Goal: Task Accomplishment & Management: Use online tool/utility

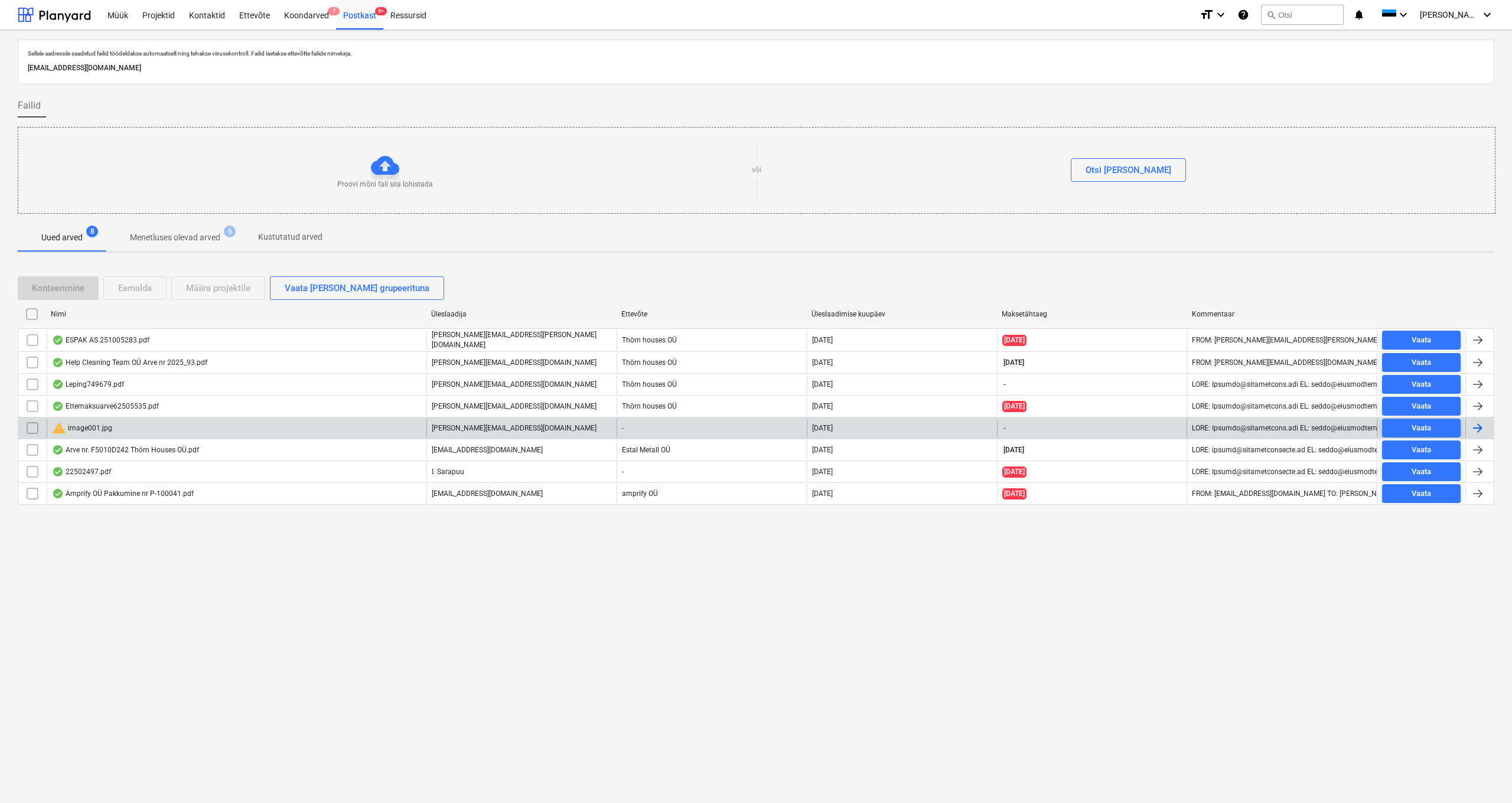
click at [91, 428] on div "warning image001.jpg" at bounding box center [82, 428] width 61 height 14
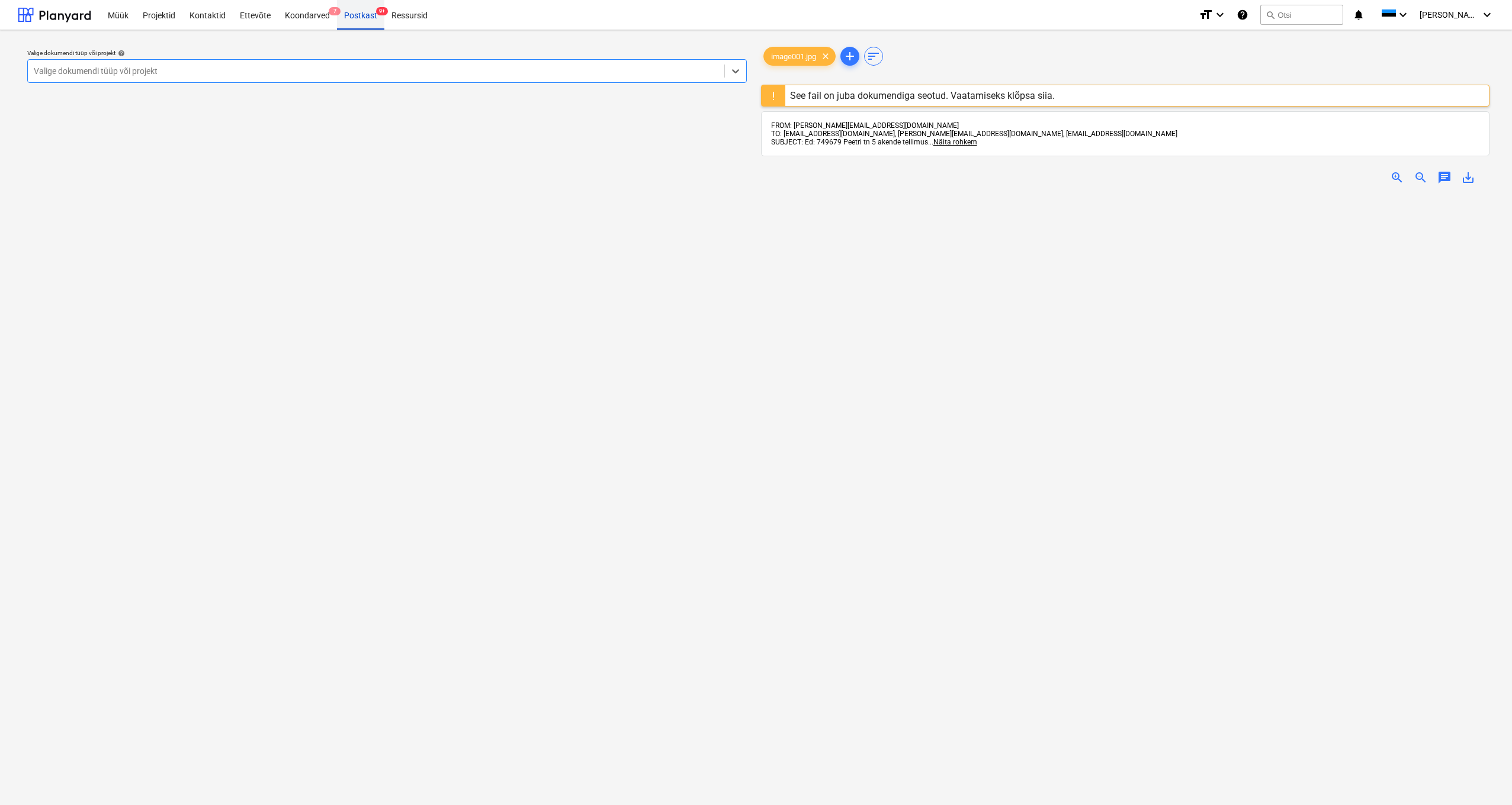
click at [355, 18] on div "Postkast 9+" at bounding box center [360, 14] width 47 height 30
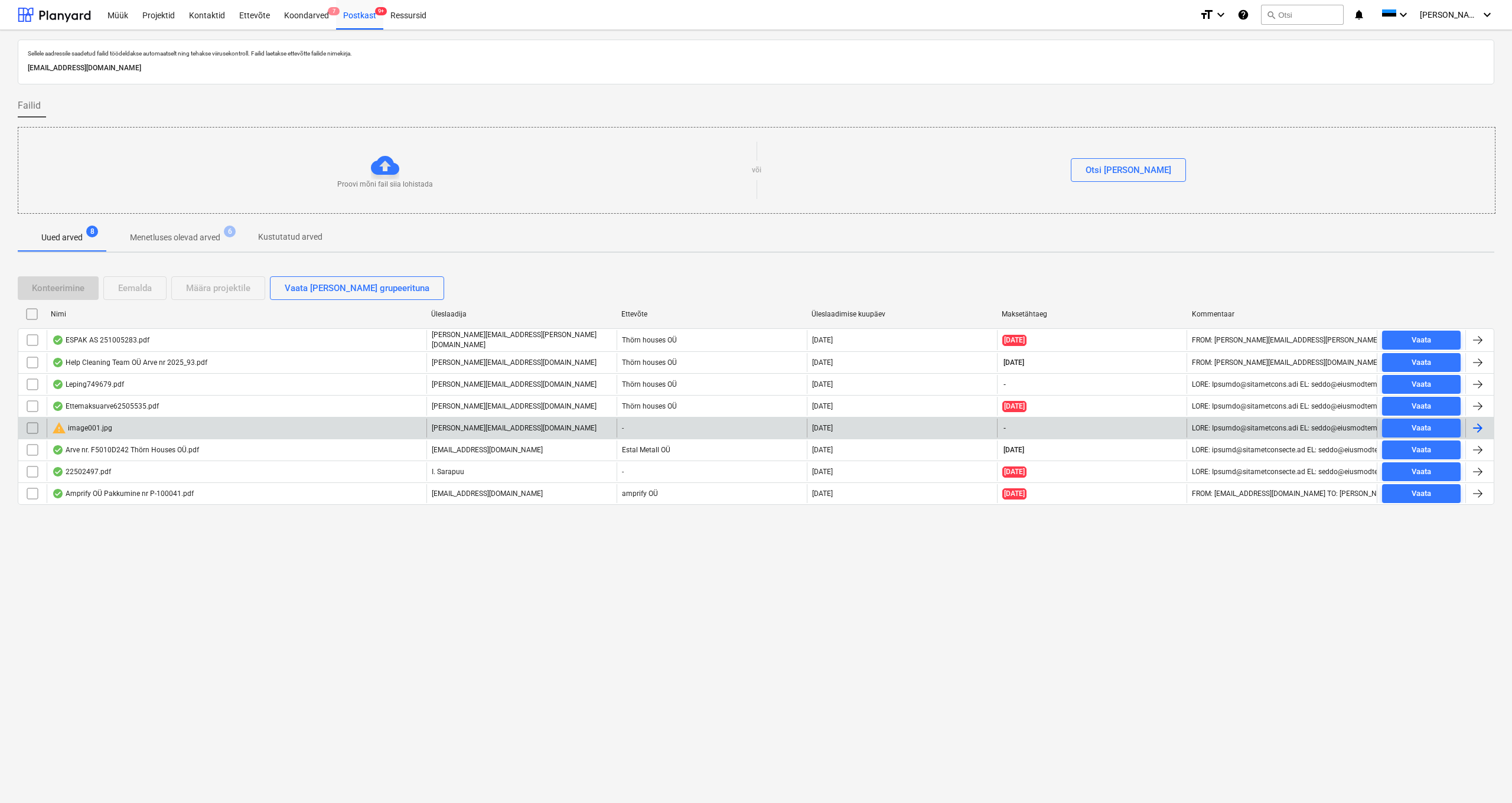
click at [31, 425] on input "checkbox" at bounding box center [32, 428] width 19 height 19
click at [125, 287] on div "Eemalda" at bounding box center [135, 289] width 34 height 16
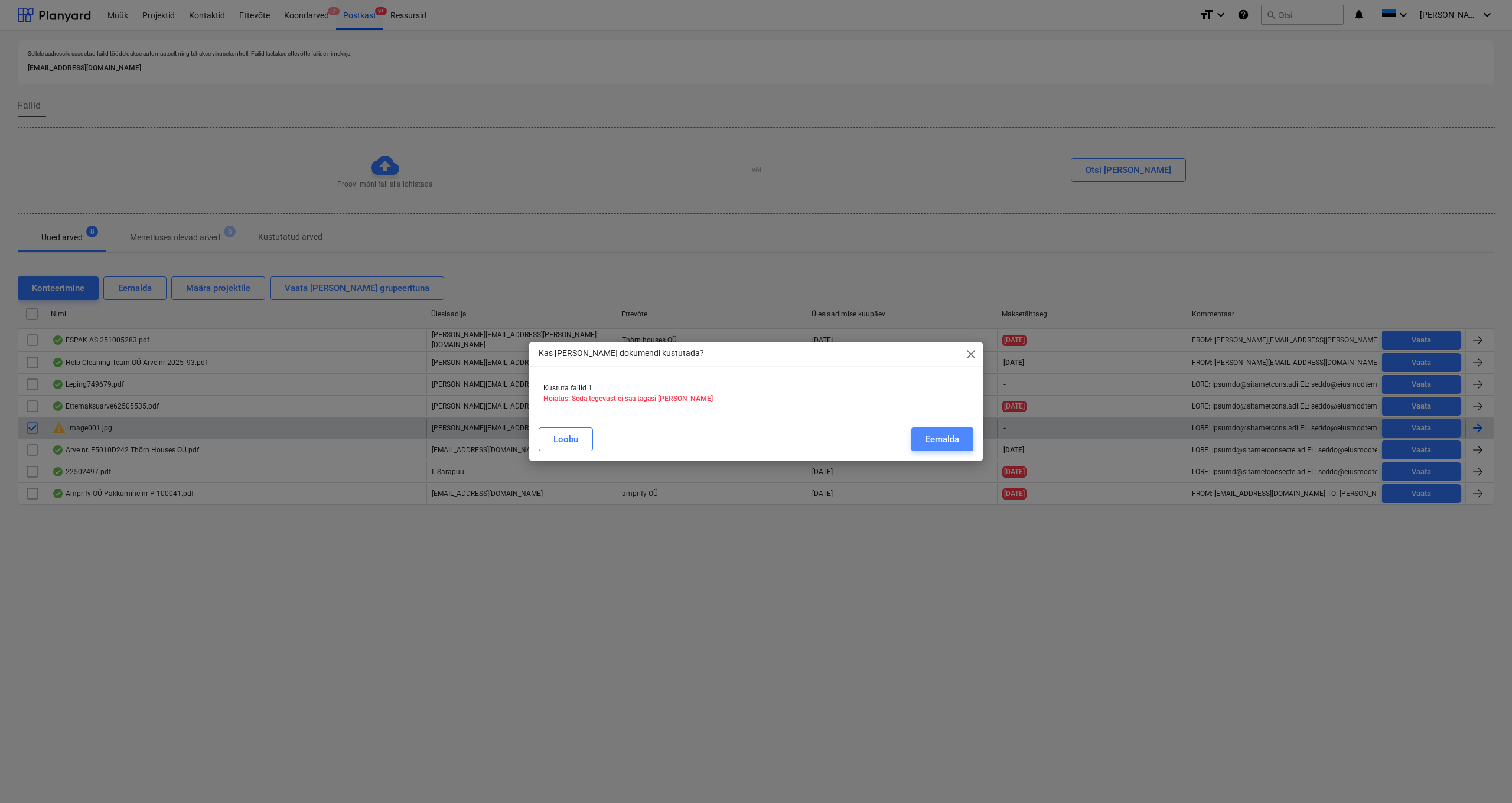
click at [960, 440] on button "Eemalda" at bounding box center [942, 440] width 62 height 24
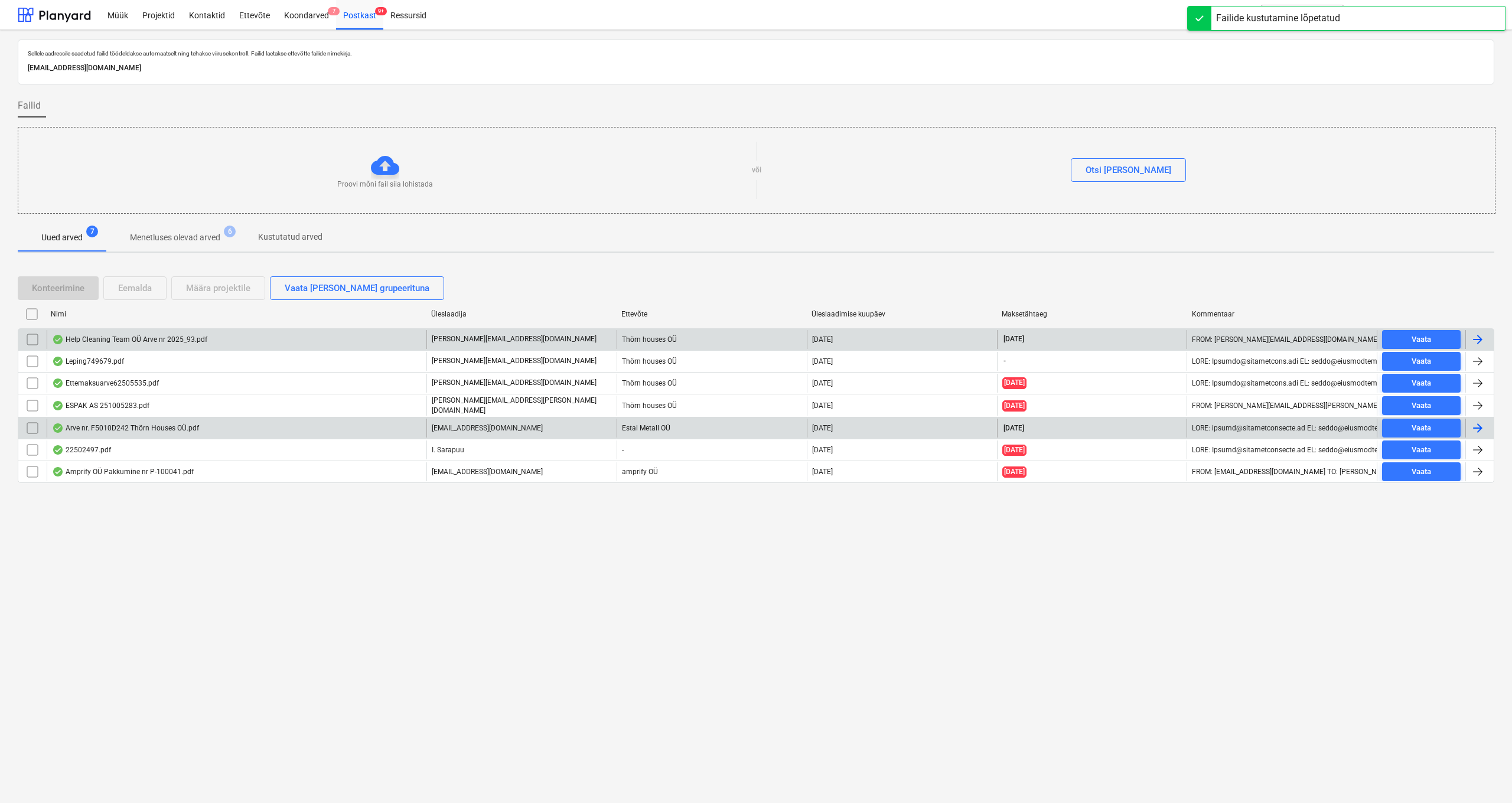
click at [136, 337] on div "Help Cleaning Team OÜ Arve nr 2025_93.pdf" at bounding box center [129, 340] width 155 height 9
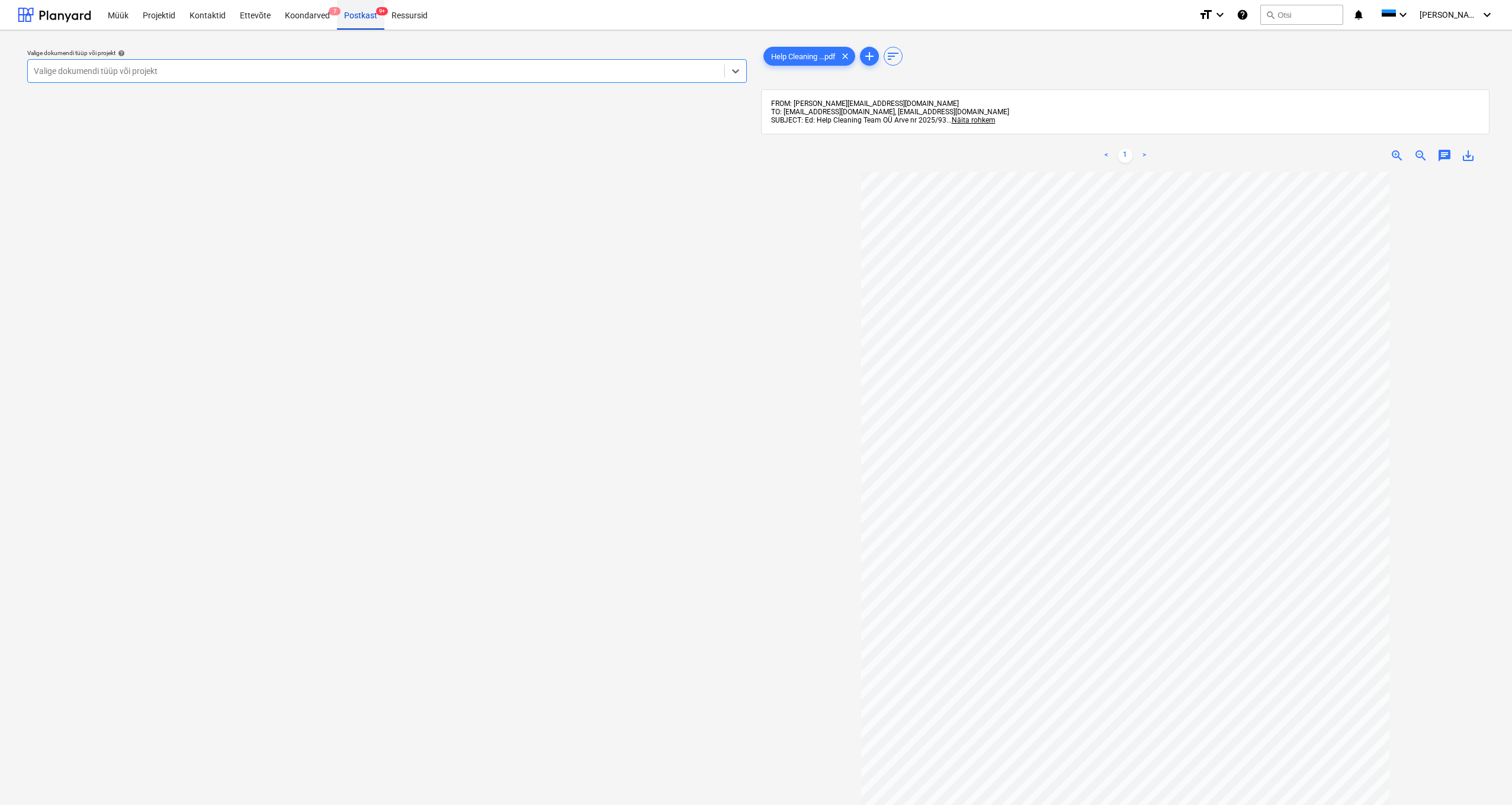
click at [353, 14] on div "Postkast 9+" at bounding box center [360, 14] width 47 height 30
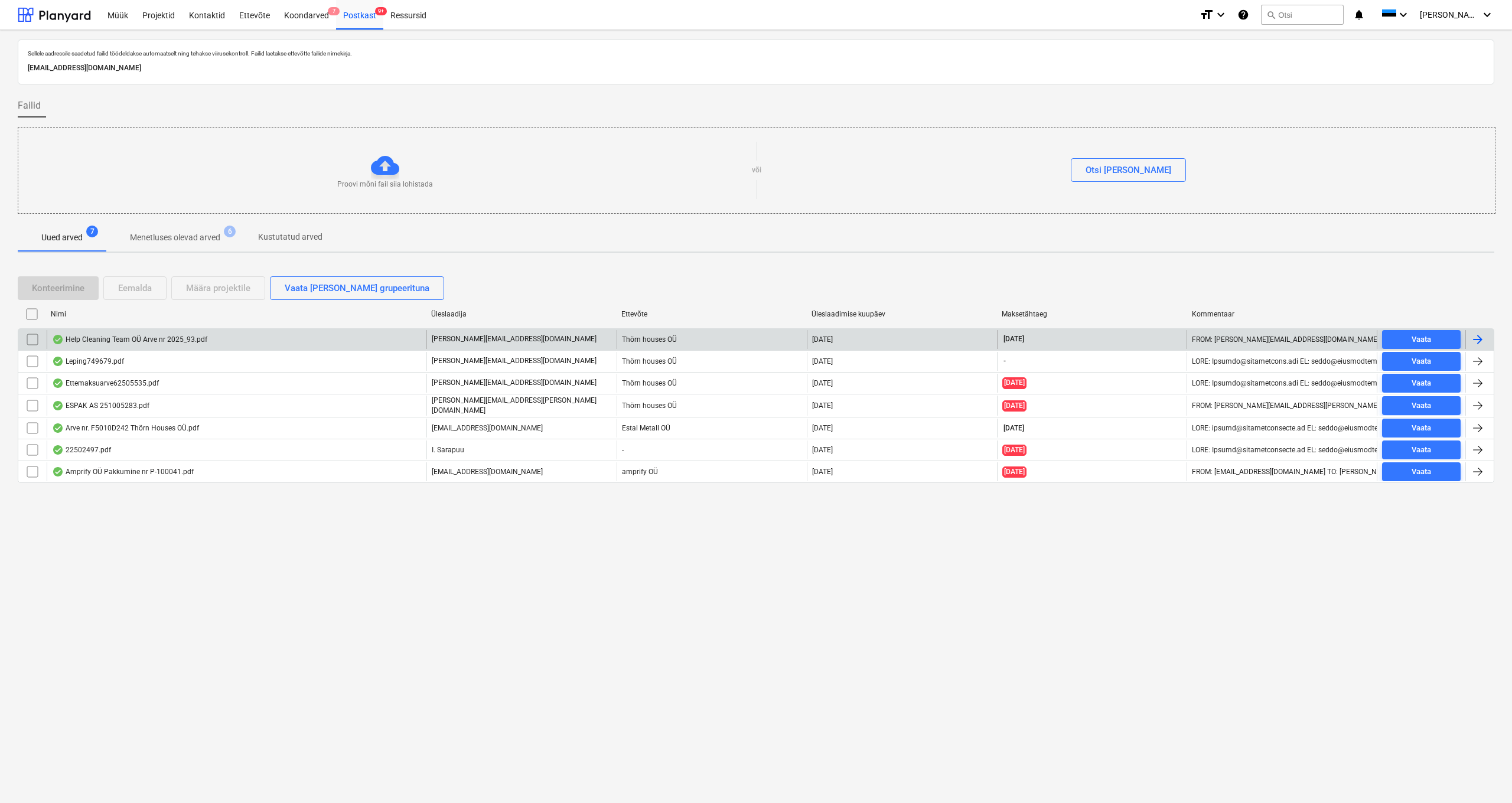
click at [32, 337] on input "checkbox" at bounding box center [32, 340] width 19 height 19
click at [140, 290] on div "Eemalda" at bounding box center [135, 289] width 34 height 16
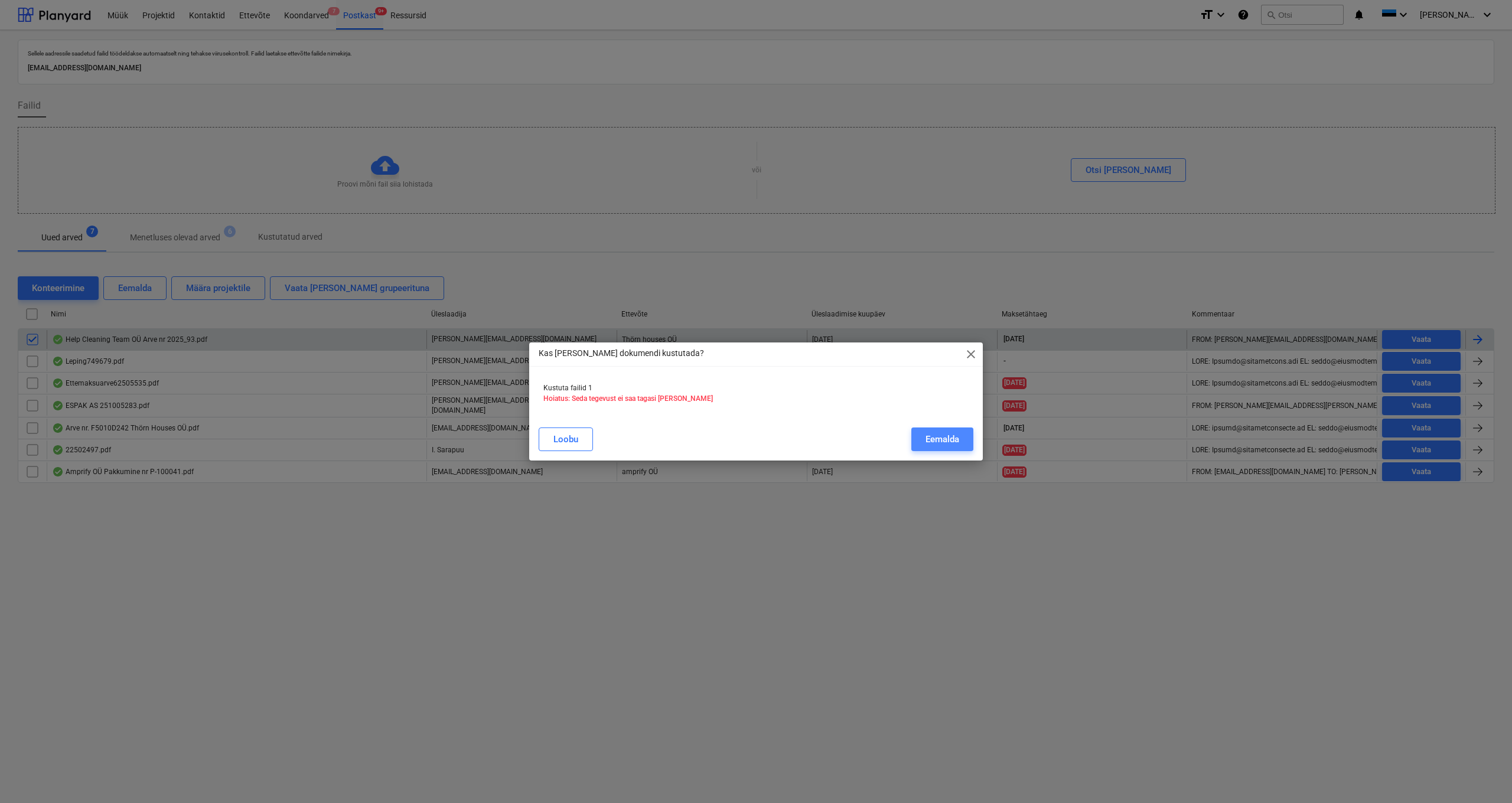
click at [953, 440] on div "Eemalda" at bounding box center [942, 440] width 34 height 16
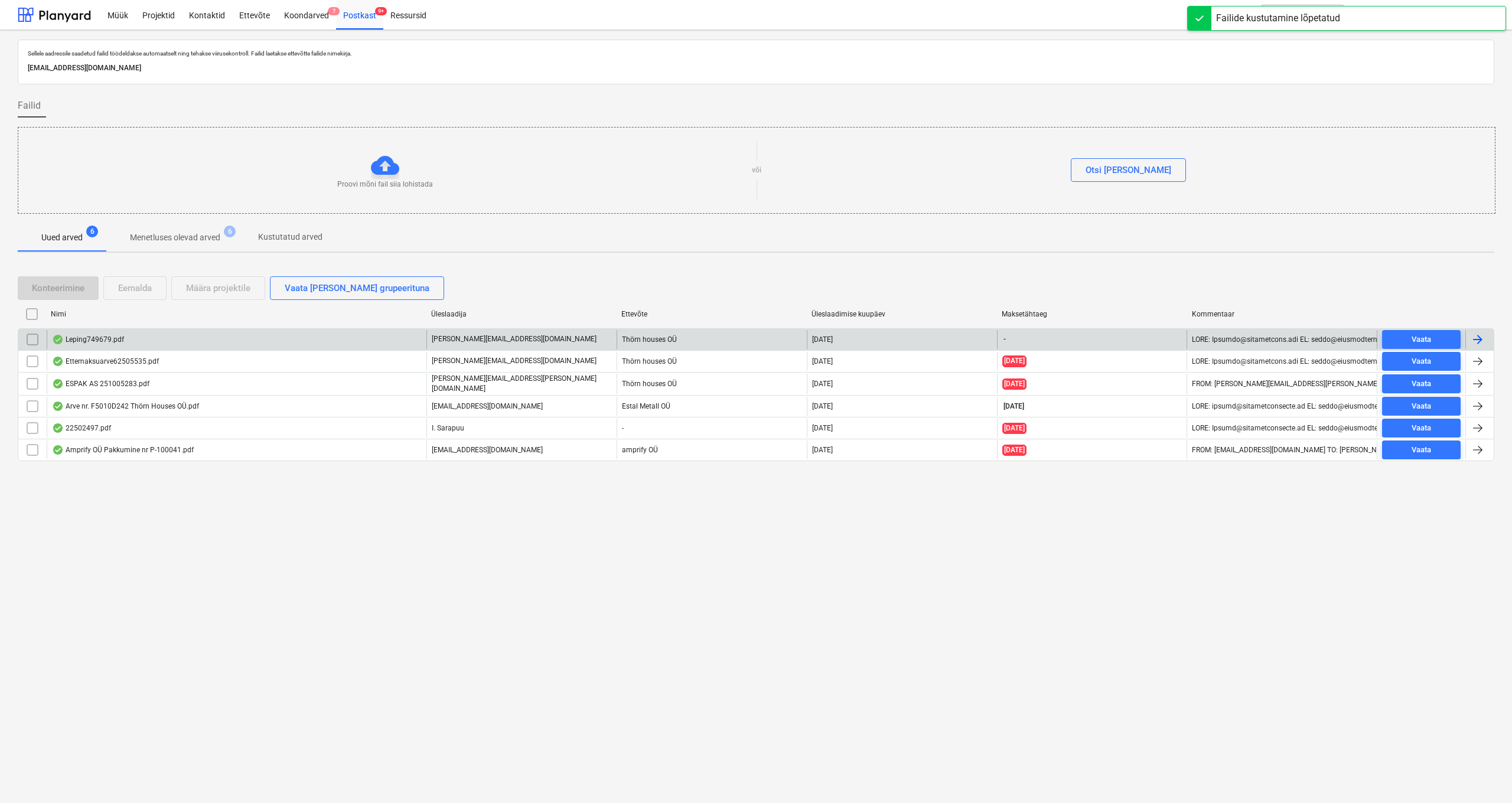
click at [92, 337] on div "Leping749679.pdf" at bounding box center [88, 340] width 72 height 9
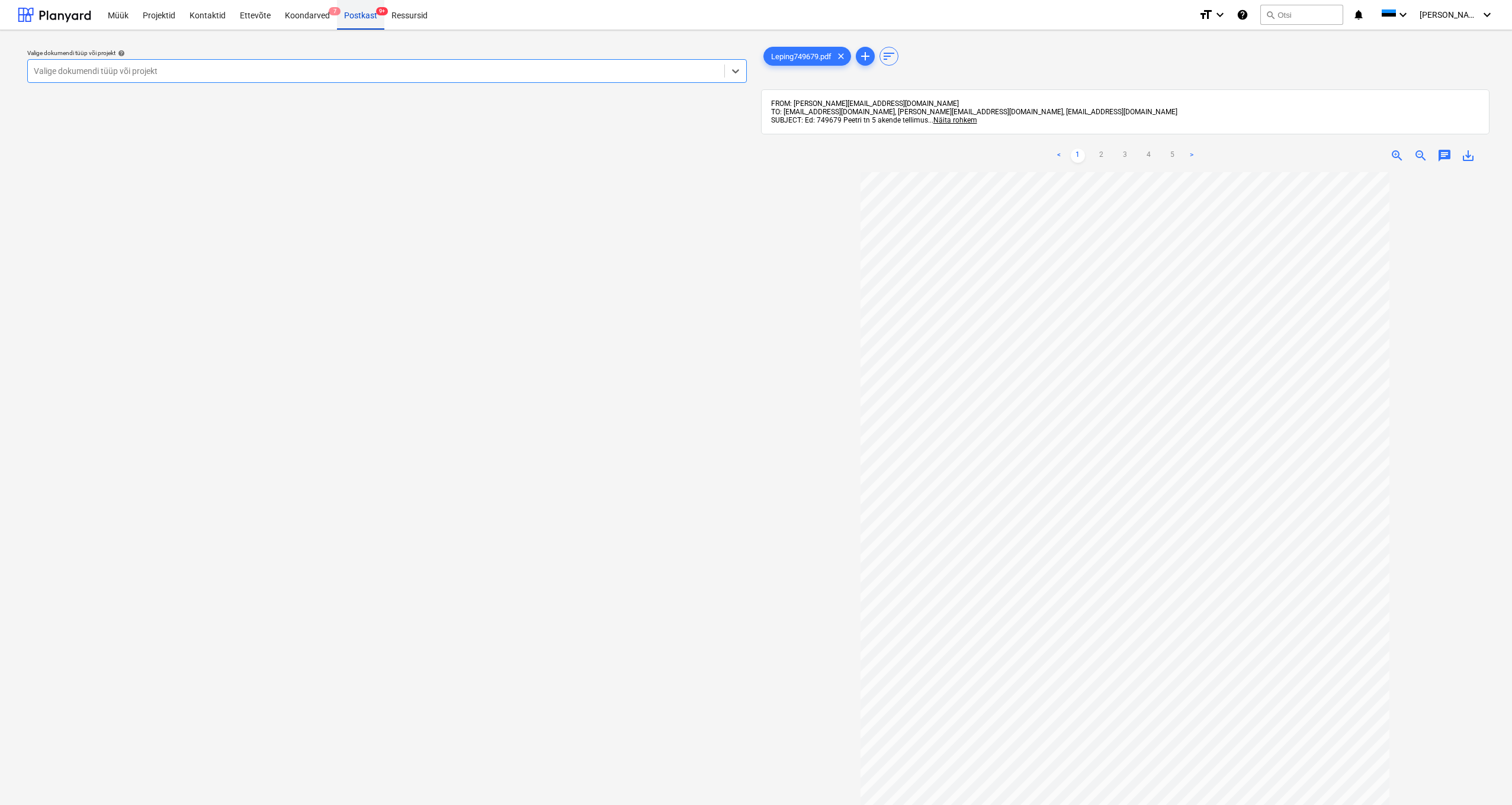
click at [359, 17] on div "Postkast 9+" at bounding box center [360, 14] width 47 height 30
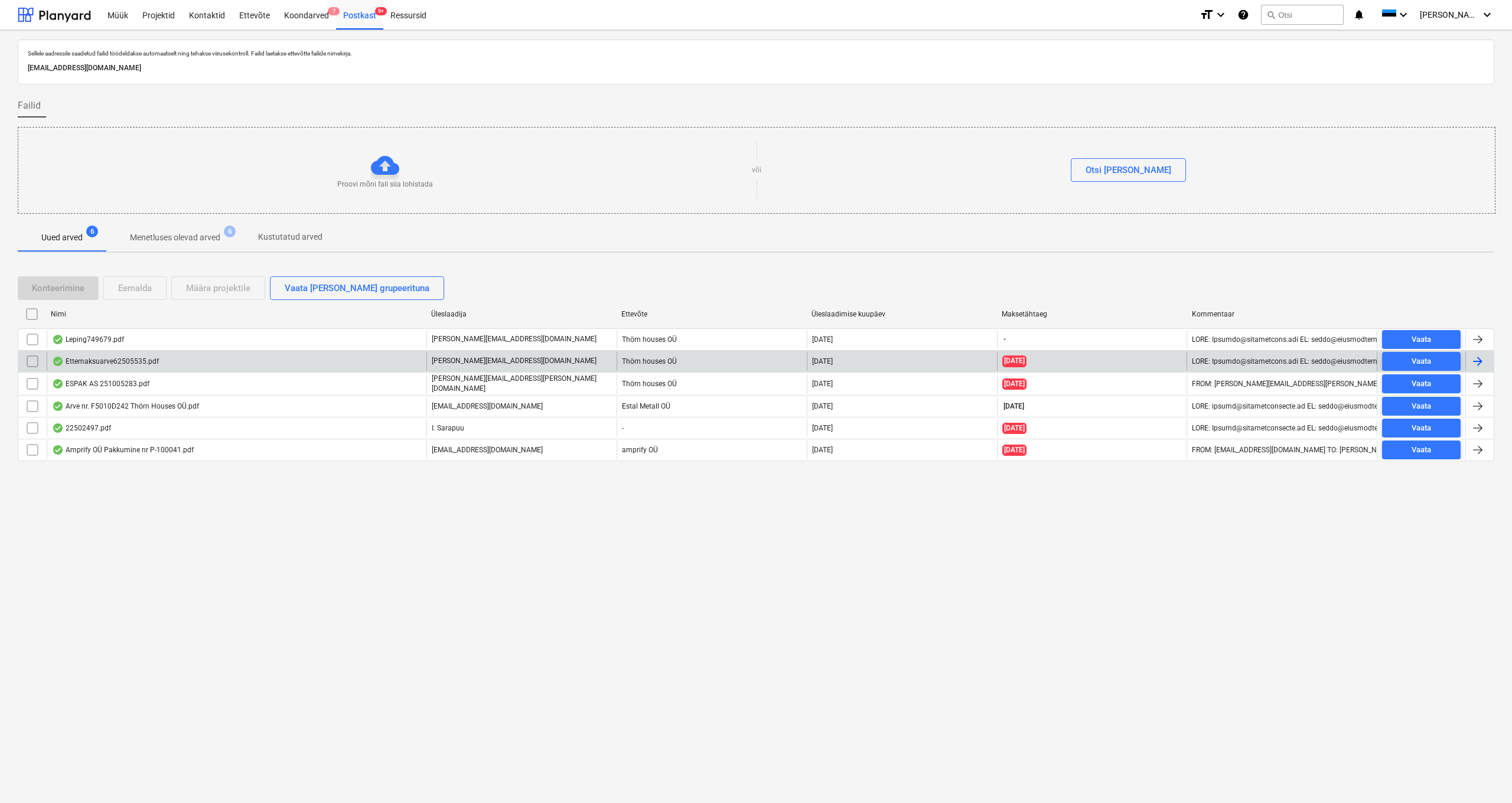
click at [101, 364] on div "Ettemaksuarve62505535.pdf" at bounding box center [105, 361] width 107 height 9
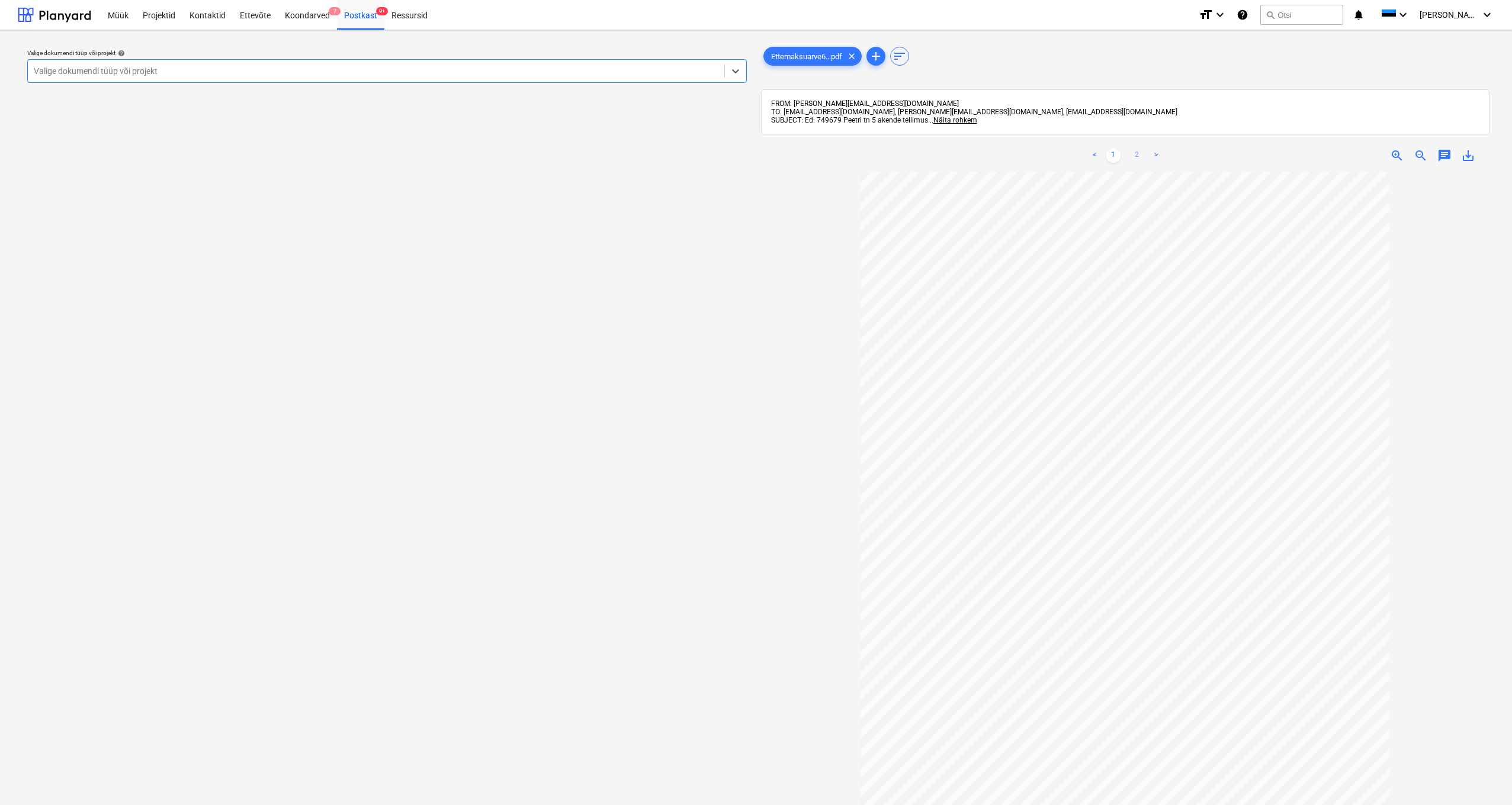
click at [1134, 153] on link "2" at bounding box center [1137, 155] width 14 height 14
click at [1113, 155] on link "1" at bounding box center [1113, 155] width 14 height 14
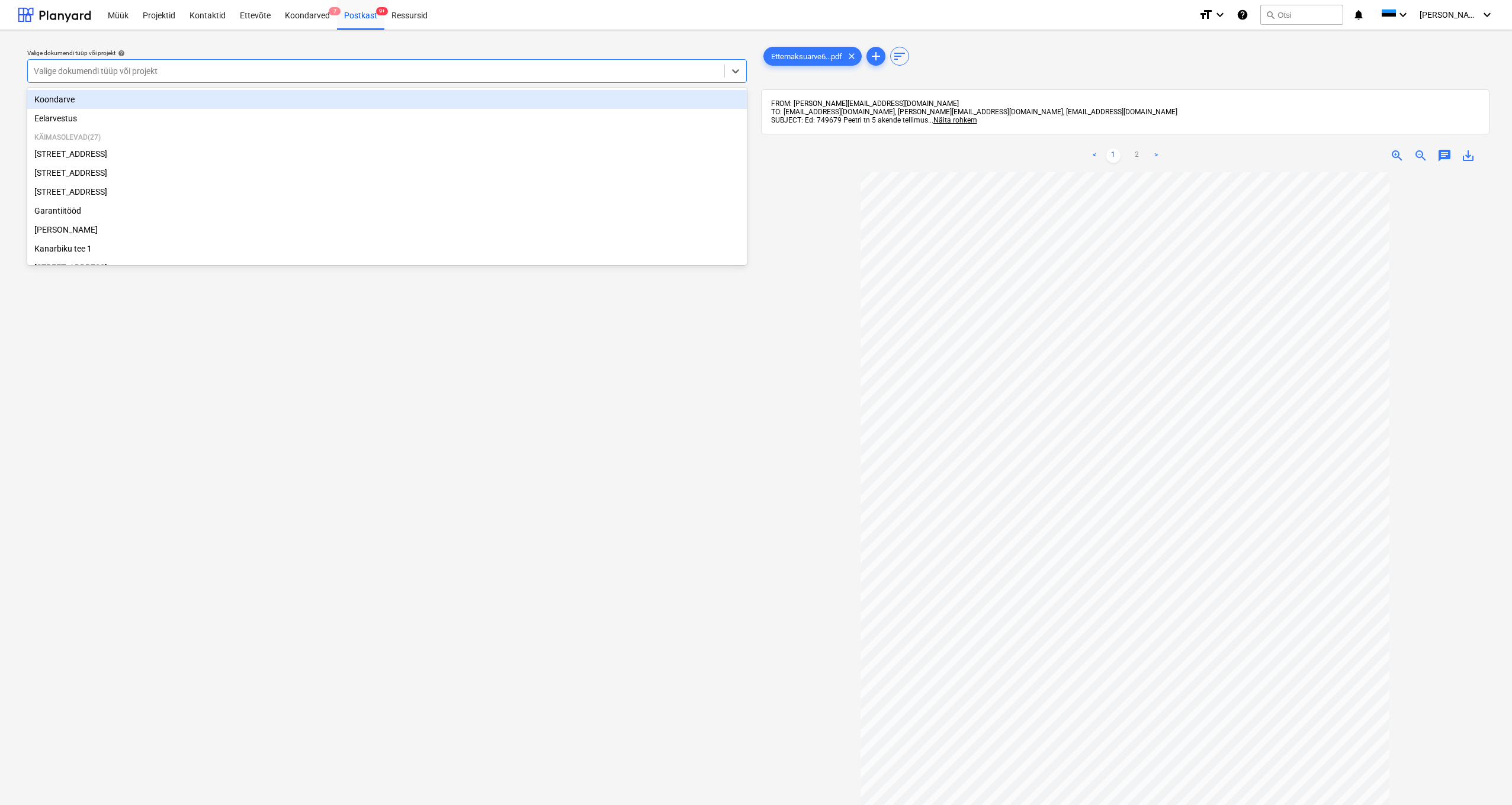
click at [73, 73] on div "Valige dokumendi tüüp või projekt" at bounding box center [376, 71] width 685 height 9
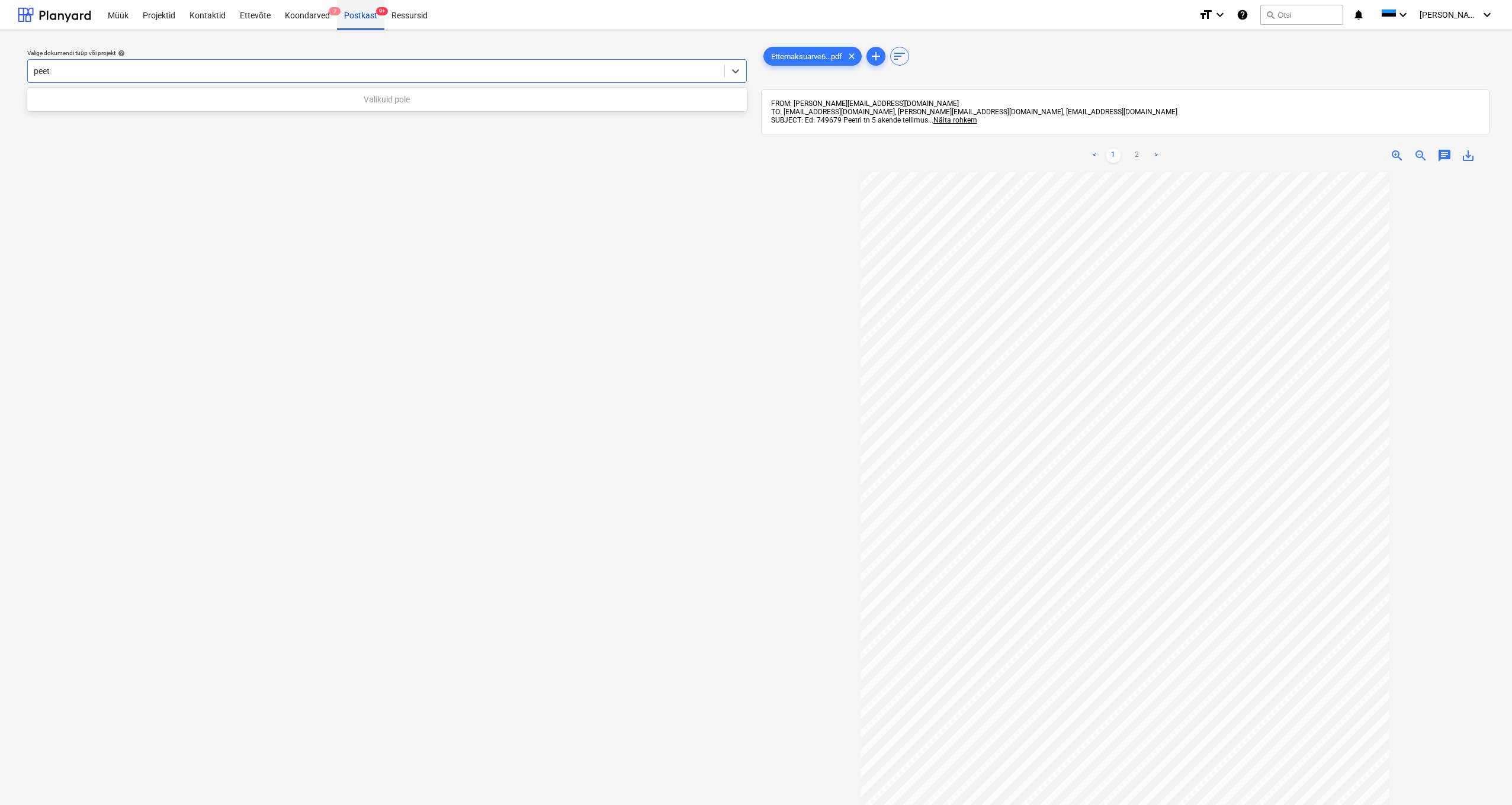
type input "peet"
click at [363, 9] on div "Postkast 9+" at bounding box center [360, 14] width 47 height 30
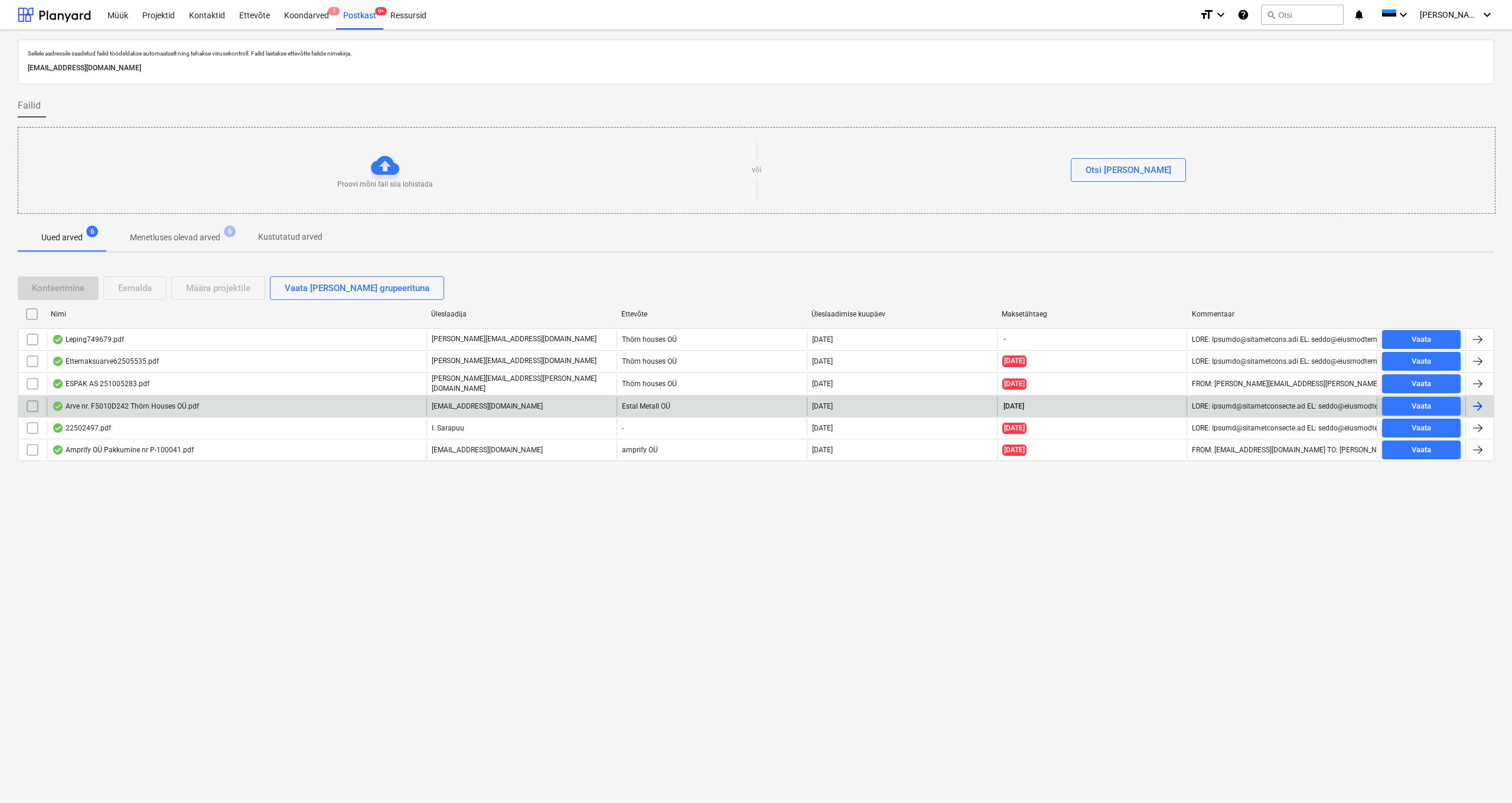
click at [112, 403] on div "Arve nr. F5010D242 Thörn Houses OÜ.pdf" at bounding box center [125, 406] width 147 height 9
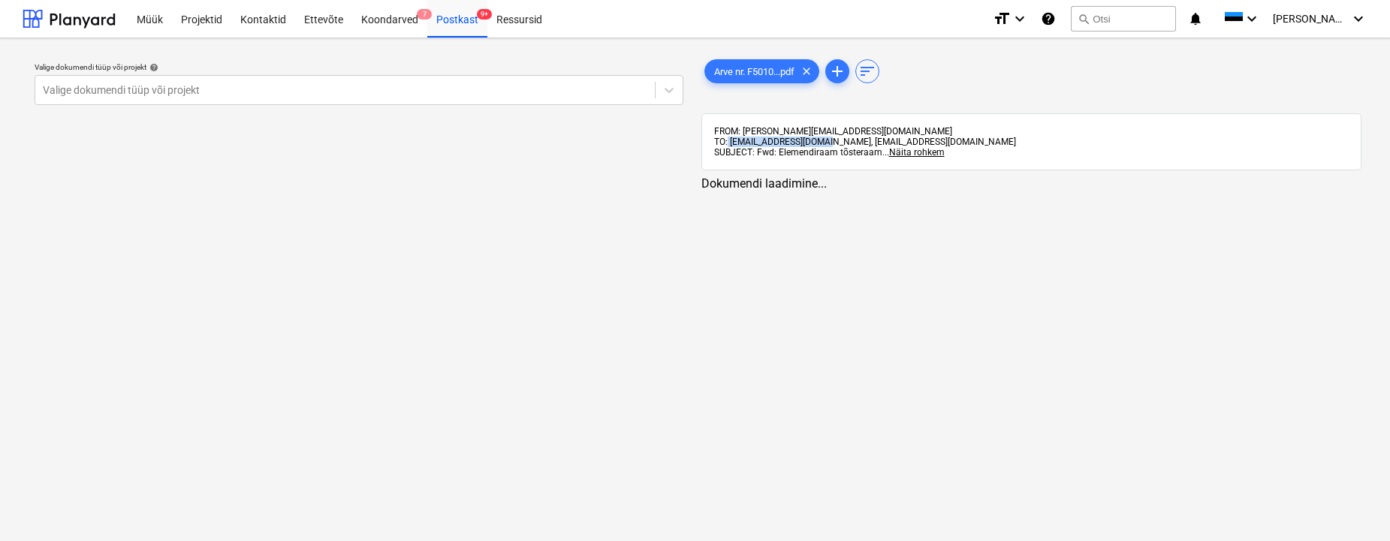
drag, startPoint x: 728, startPoint y: 142, endPoint x: 827, endPoint y: 139, distance: 98.4
click at [827, 139] on span "TO: arved@thornhouses.com, b471f469-efbb-4634-93f3-7553f05ce1e5@companies.plany…" at bounding box center [865, 142] width 302 height 11
copy span "arved@thornhouses.com"
click at [467, 17] on div "Postkast 9+" at bounding box center [457, 18] width 60 height 38
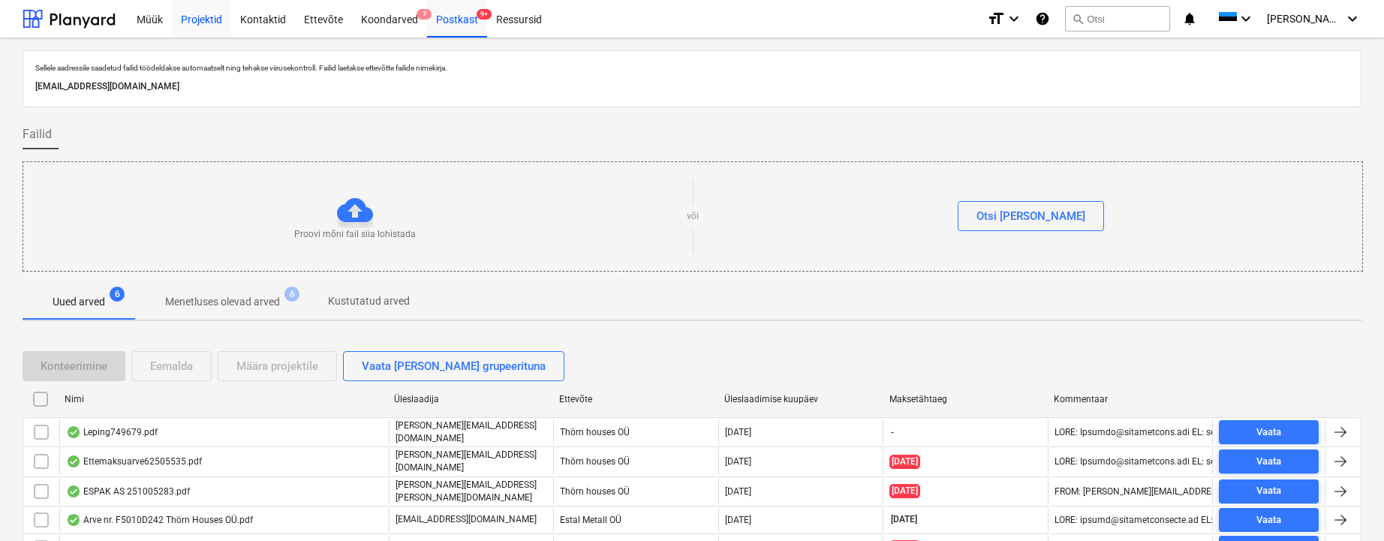
click at [205, 19] on div "Projektid" at bounding box center [201, 18] width 59 height 38
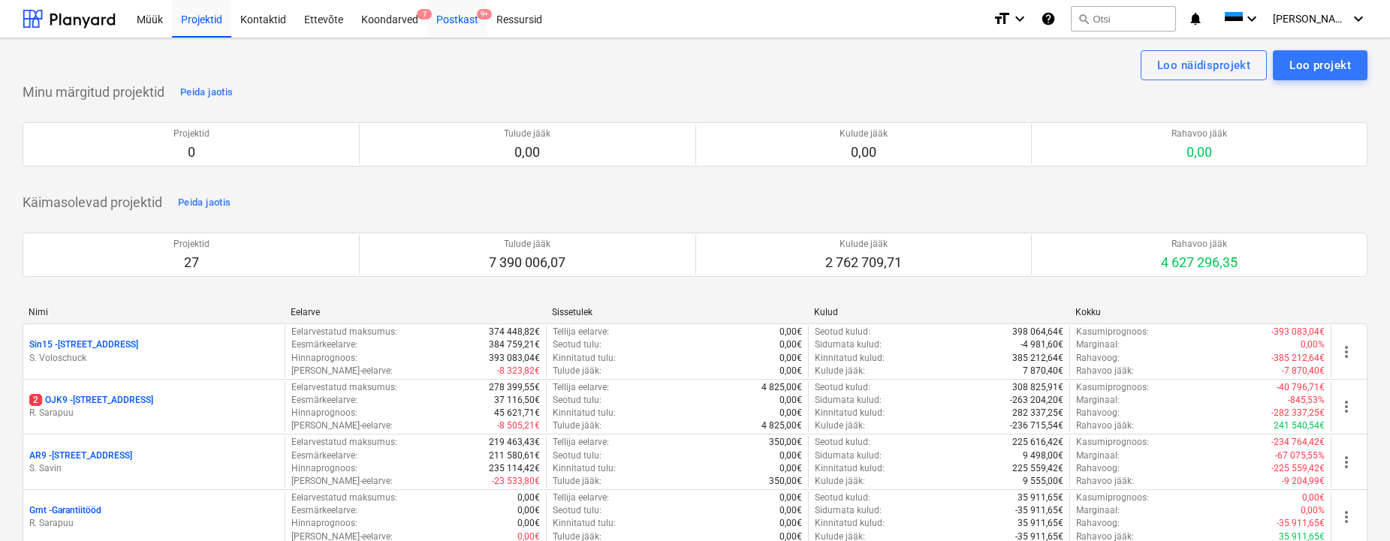
click at [460, 22] on div "Postkast 9+" at bounding box center [457, 18] width 60 height 38
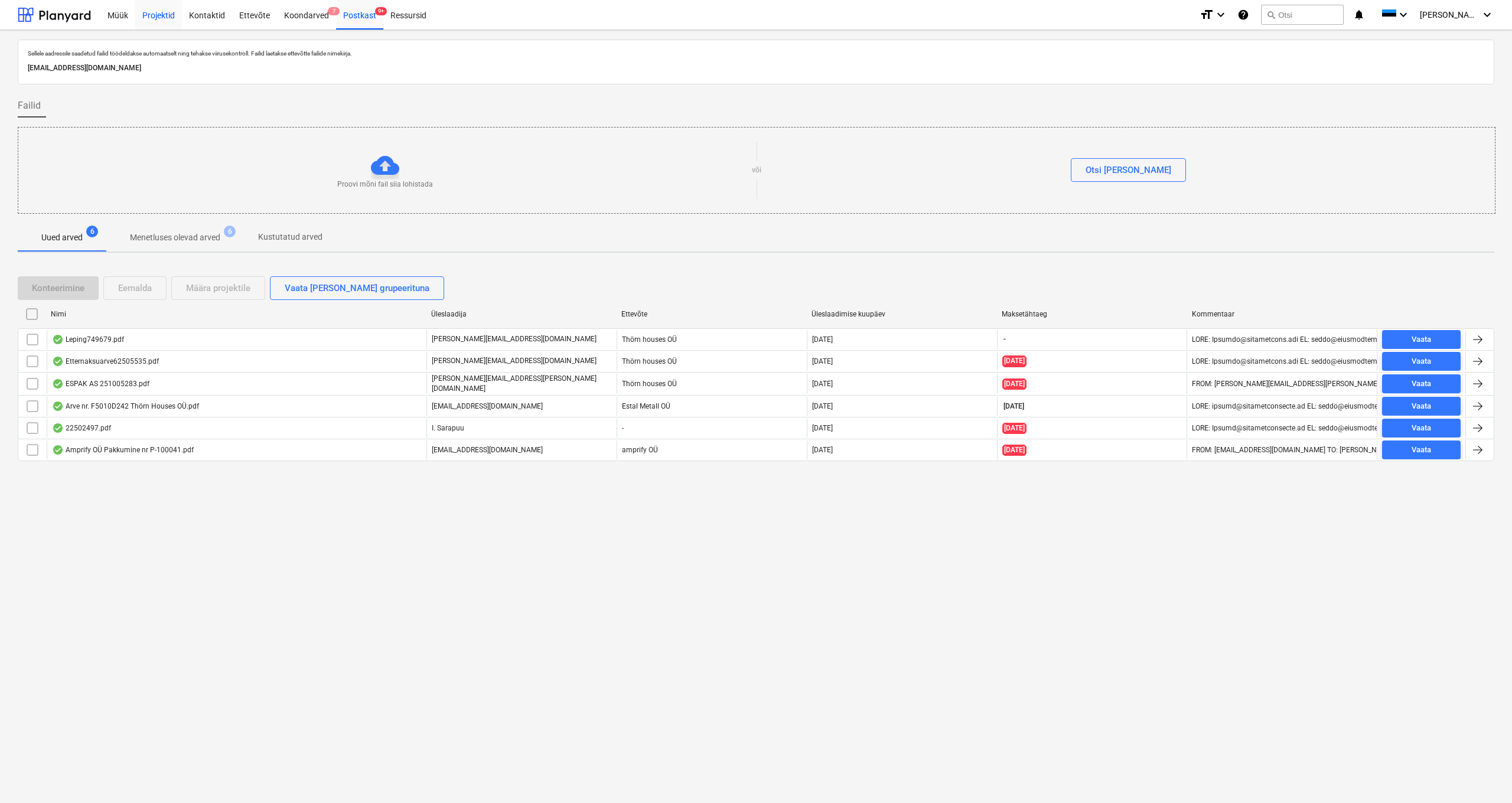
click at [158, 12] on div "Projektid" at bounding box center [158, 14] width 46 height 30
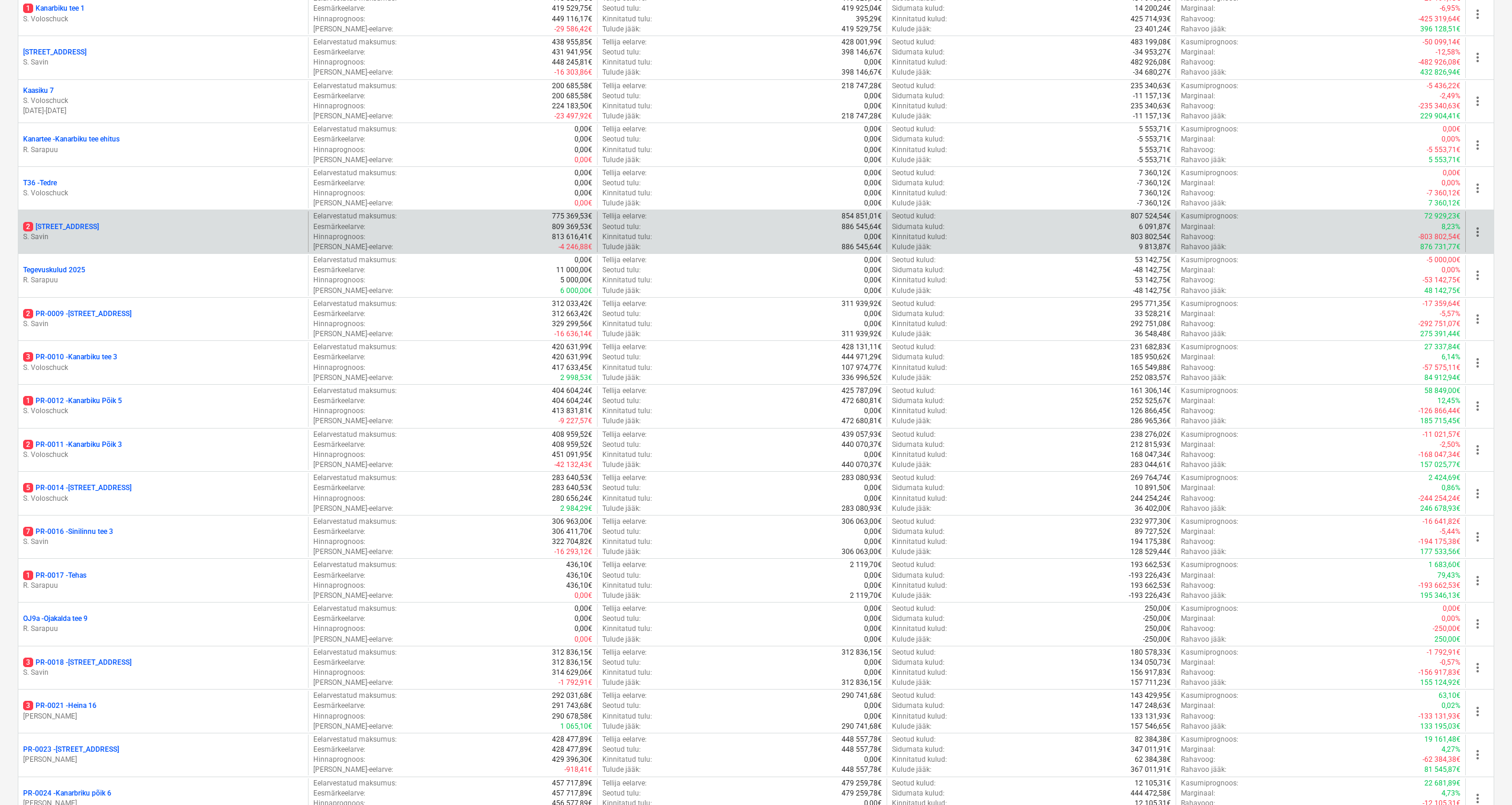
scroll to position [479, 0]
